Goal: Task Accomplishment & Management: Use online tool/utility

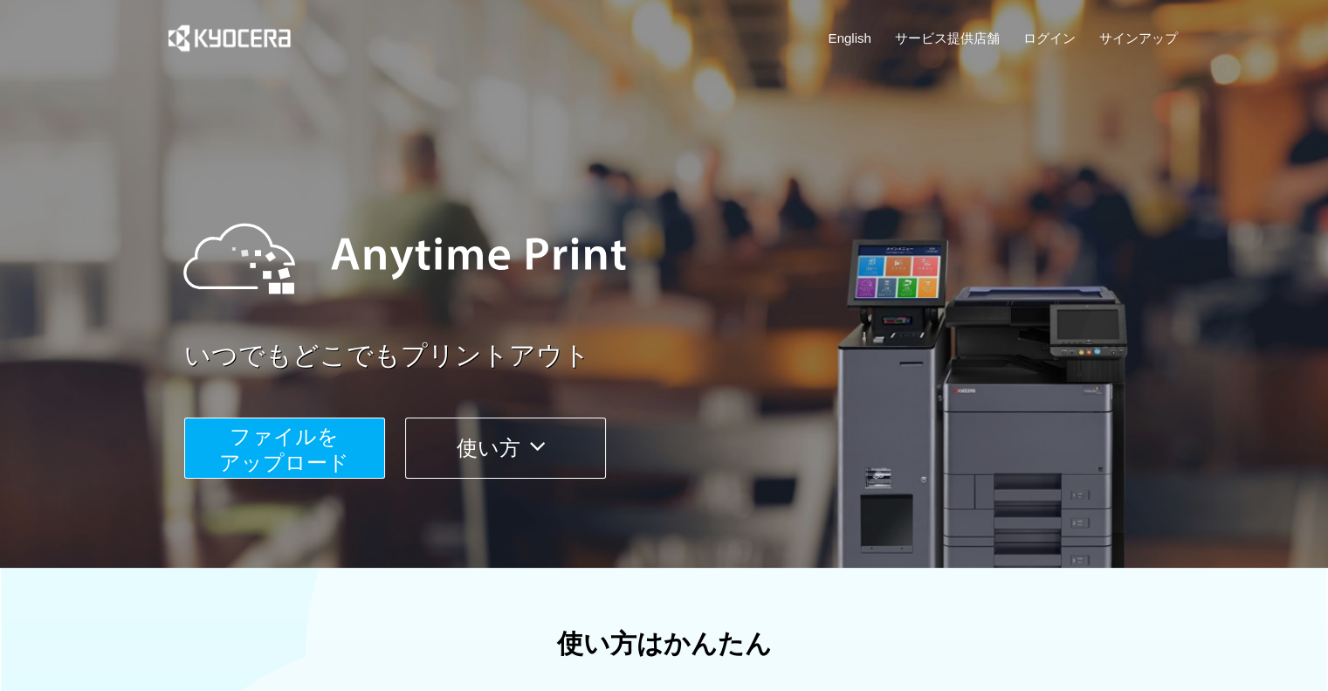
click at [318, 442] on span "ファイルを ​​アップロード" at bounding box center [284, 449] width 130 height 50
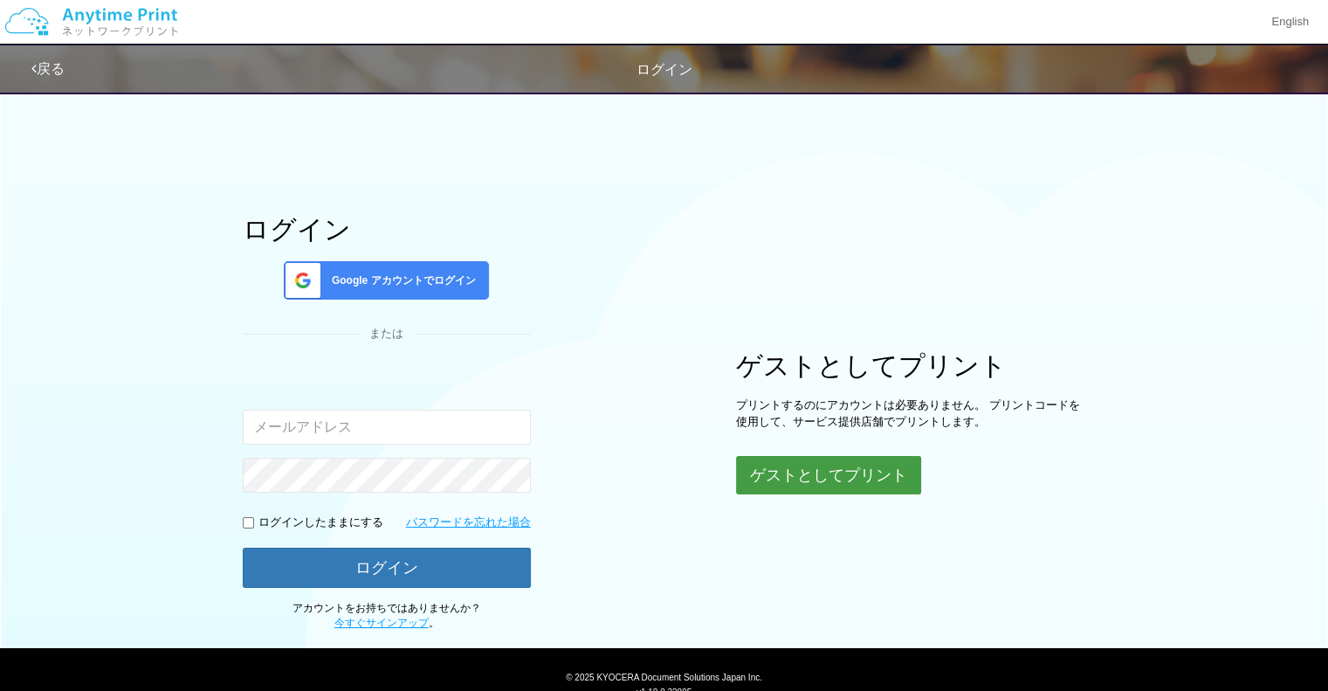
click at [761, 486] on button "ゲストとしてプリント" at bounding box center [828, 475] width 185 height 38
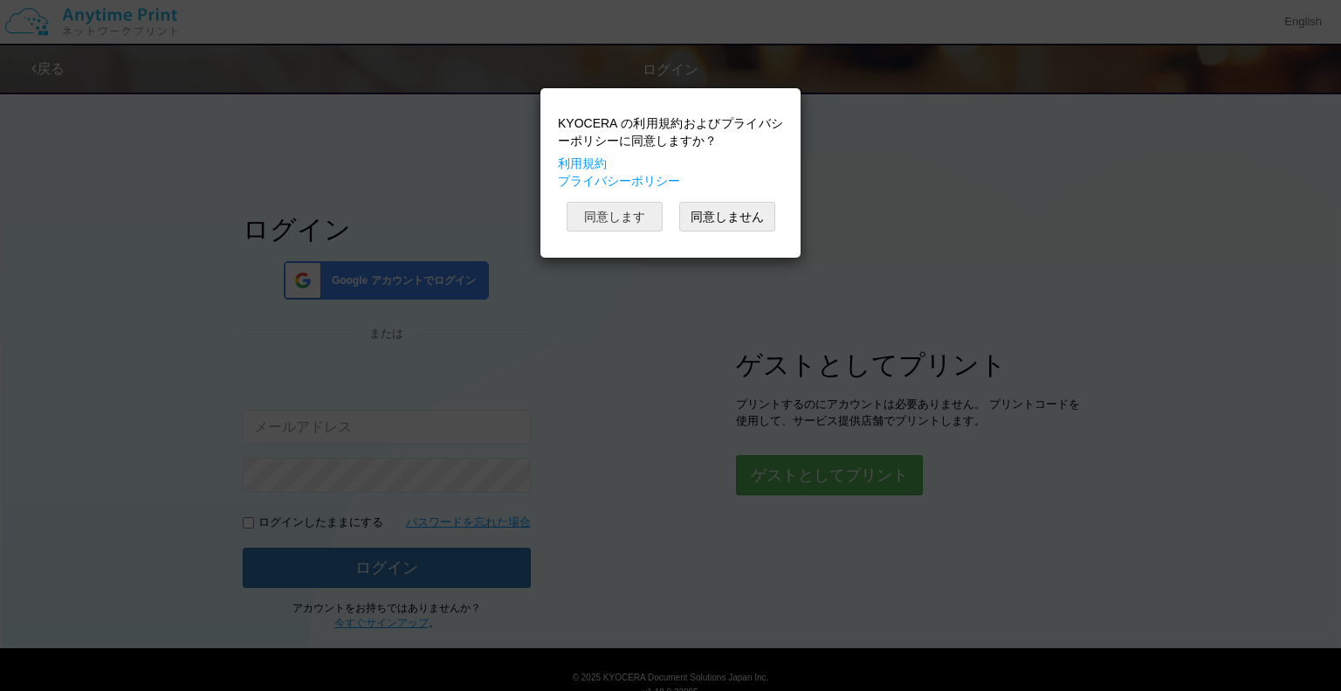
click at [617, 212] on button "同意します" at bounding box center [615, 217] width 96 height 30
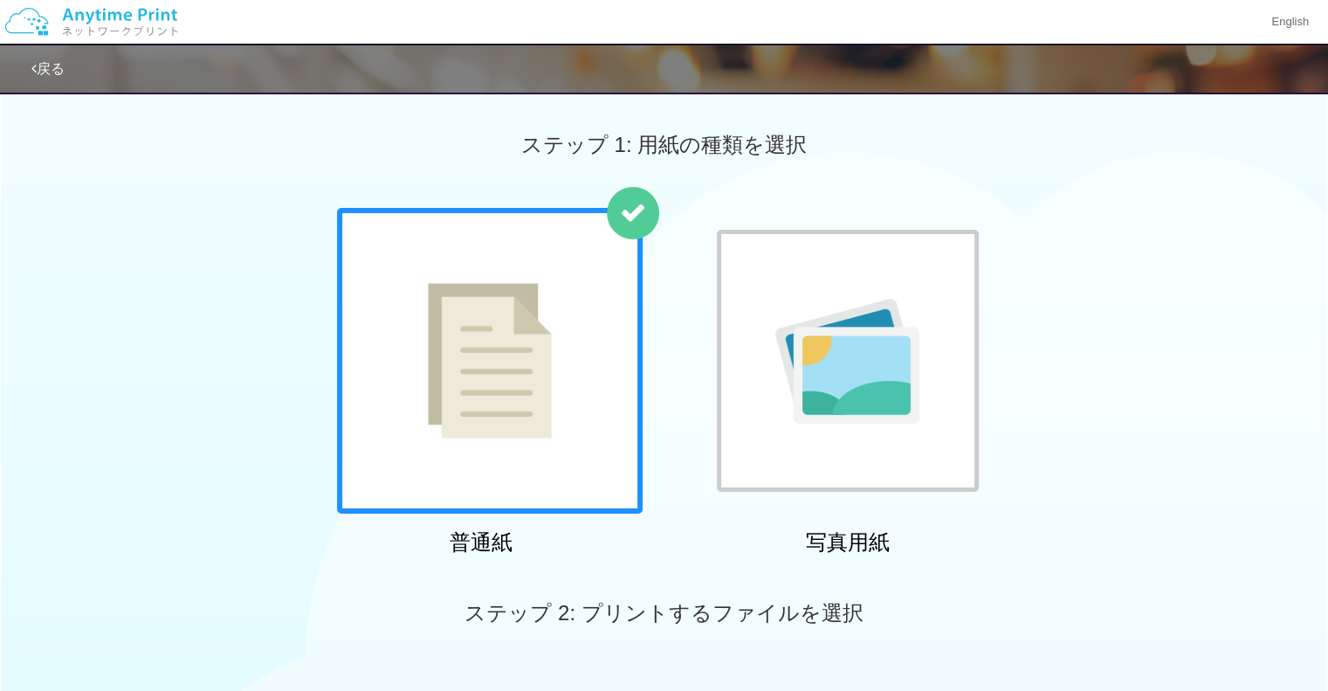
click at [556, 306] on div at bounding box center [490, 361] width 306 height 306
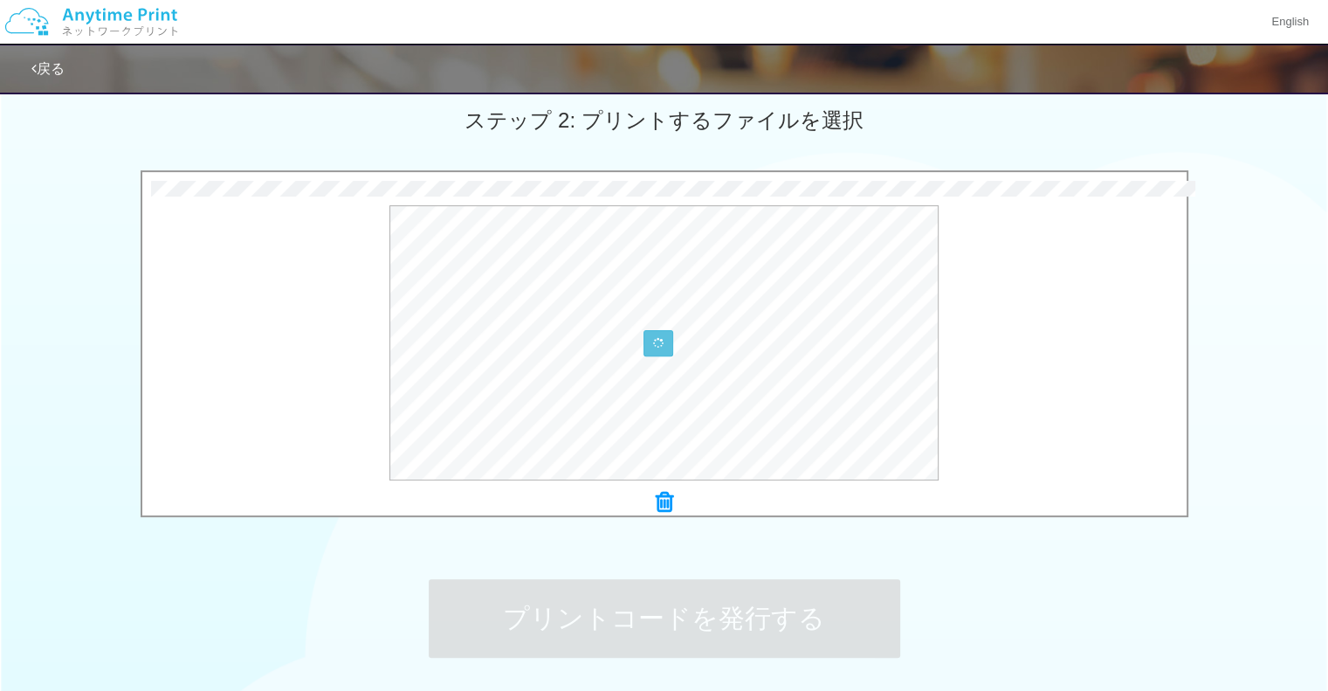
scroll to position [493, 0]
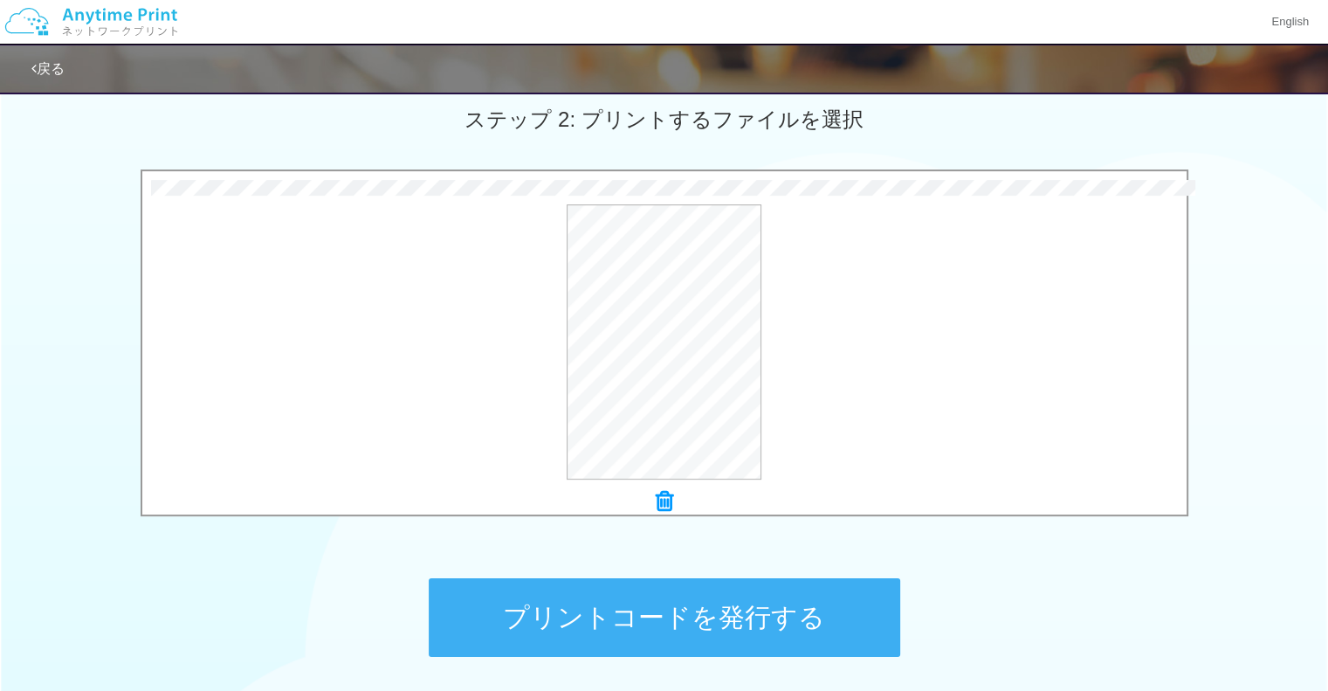
click at [646, 644] on button "プリントコードを発行する" at bounding box center [665, 617] width 472 height 79
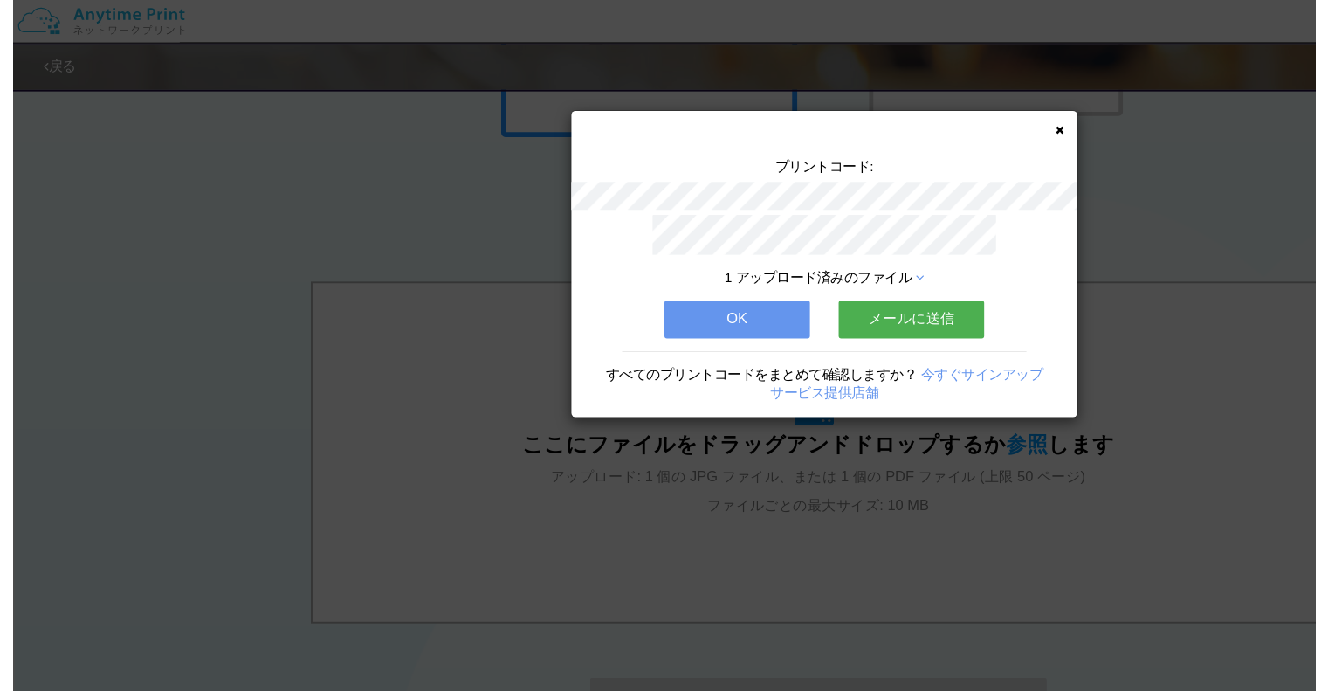
scroll to position [372, 0]
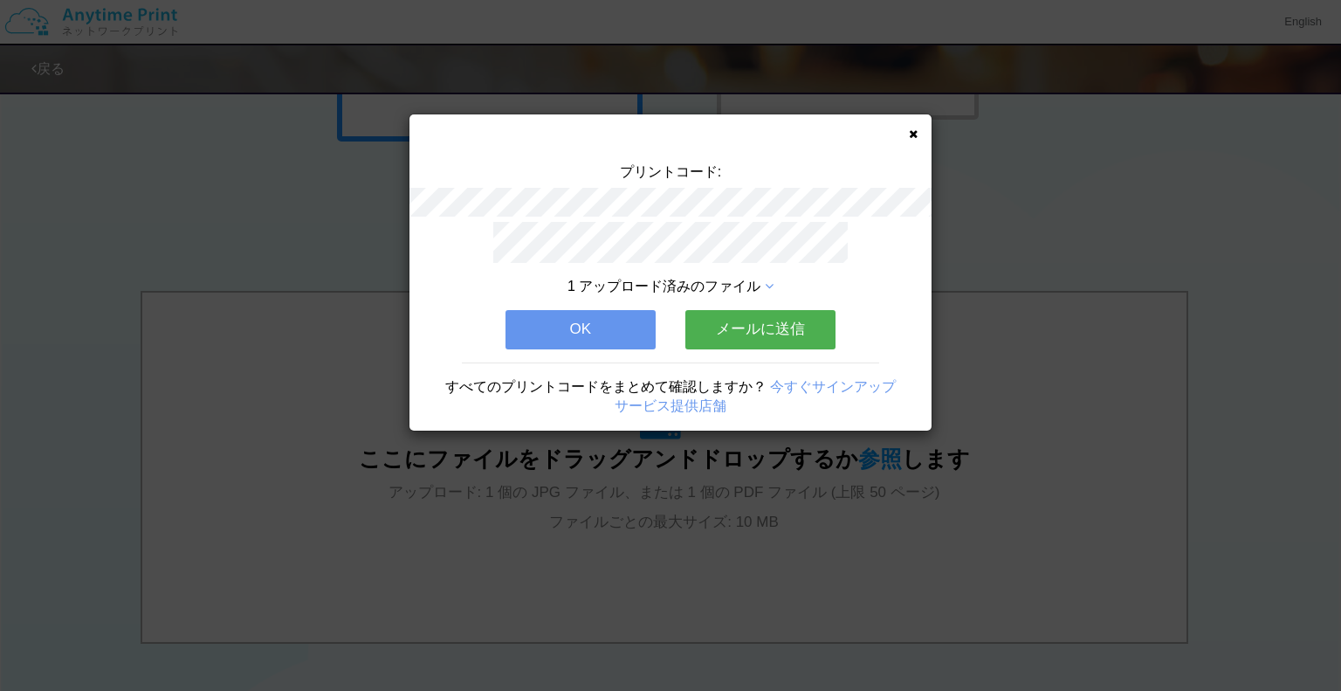
click at [589, 310] on button "OK" at bounding box center [581, 329] width 150 height 38
